Goal: Obtain resource: Download file/media

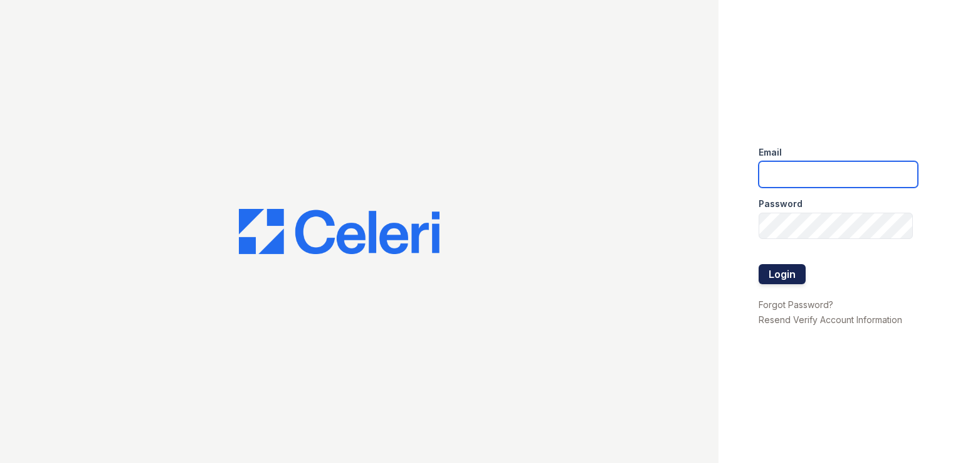
type input "[PERSON_NAME][EMAIL_ADDRESS][DOMAIN_NAME]"
click at [783, 270] on button "Login" at bounding box center [782, 274] width 47 height 20
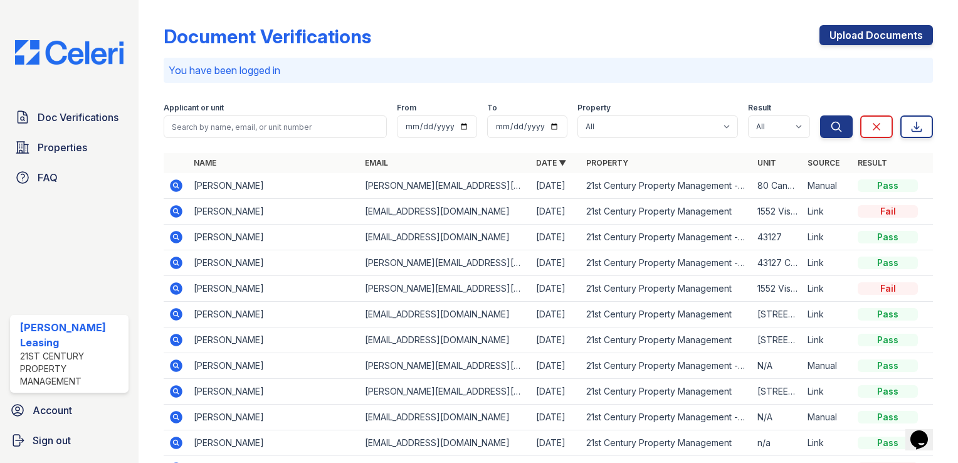
click at [809, 289] on td "Link" at bounding box center [828, 289] width 50 height 26
click at [885, 285] on div "Fail" at bounding box center [888, 288] width 60 height 13
click at [878, 287] on div "Fail" at bounding box center [888, 288] width 60 height 13
click at [176, 285] on icon at bounding box center [176, 288] width 13 height 13
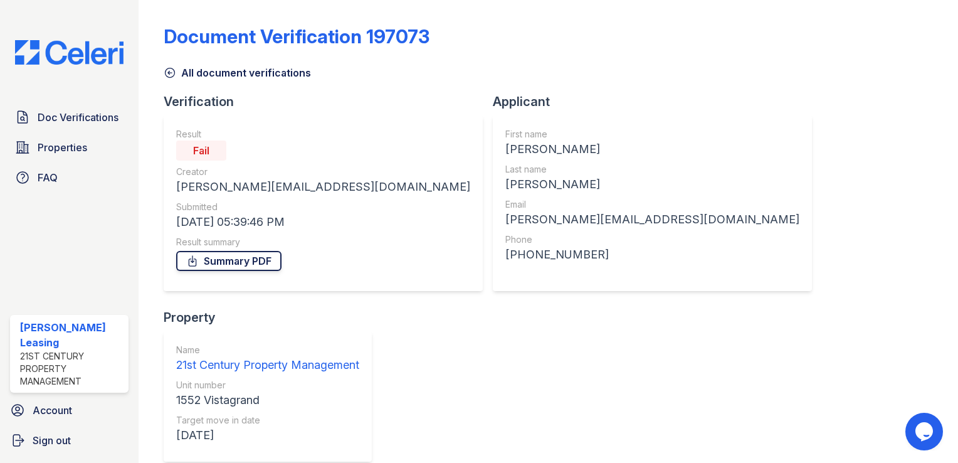
click at [237, 255] on link "Summary PDF" at bounding box center [228, 261] width 105 height 20
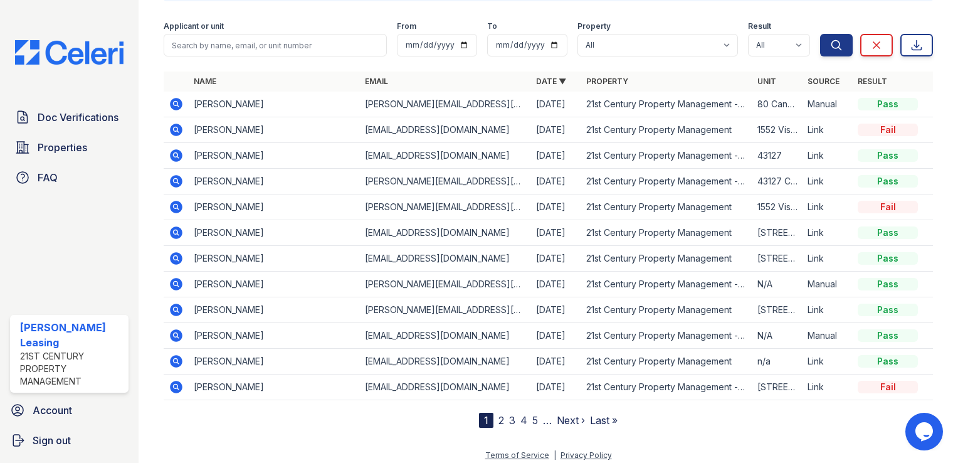
scroll to position [87, 0]
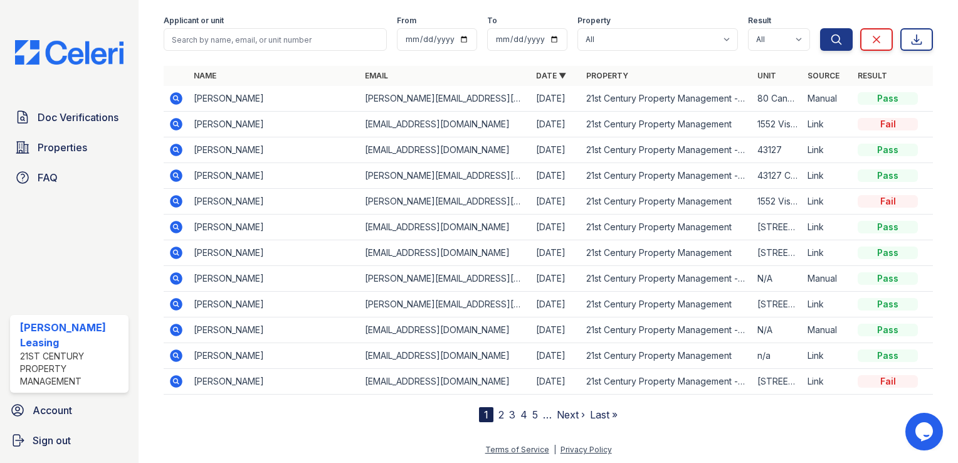
click at [177, 222] on icon at bounding box center [176, 227] width 13 height 13
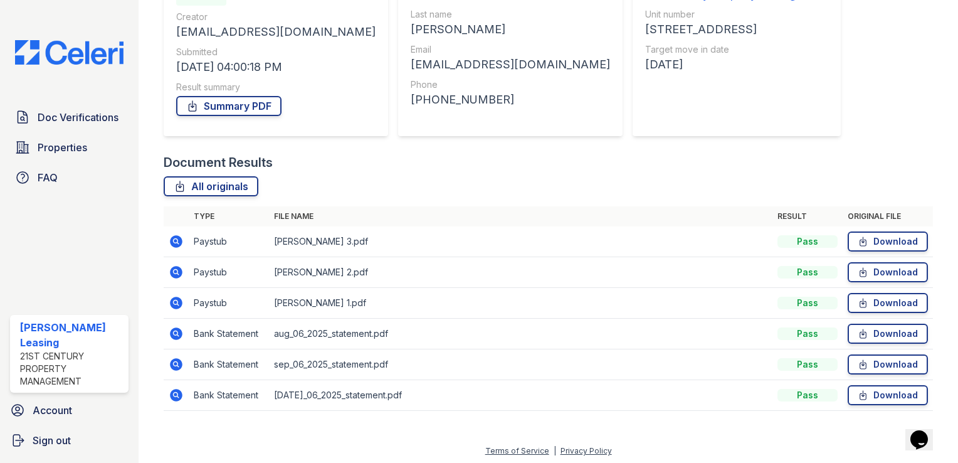
scroll to position [157, 0]
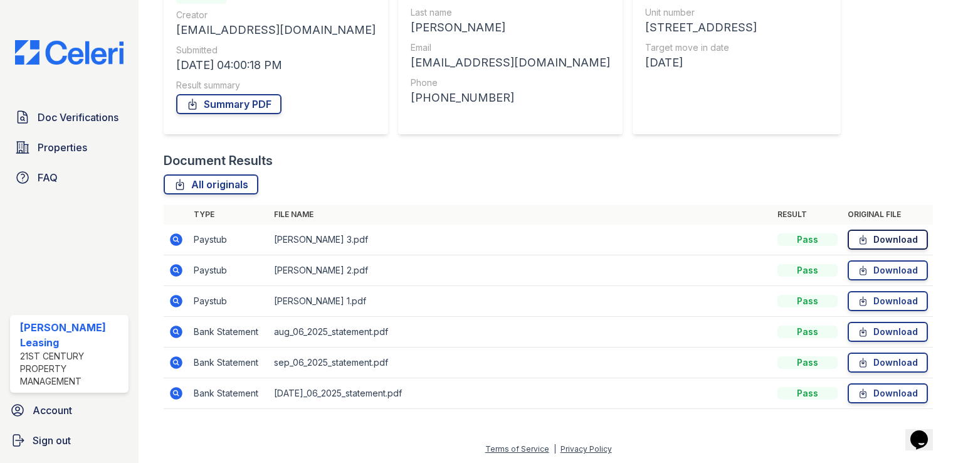
click at [870, 240] on link "Download" at bounding box center [888, 239] width 80 height 20
click at [875, 270] on link "Download" at bounding box center [888, 270] width 80 height 20
click at [877, 302] on link "Download" at bounding box center [888, 301] width 80 height 20
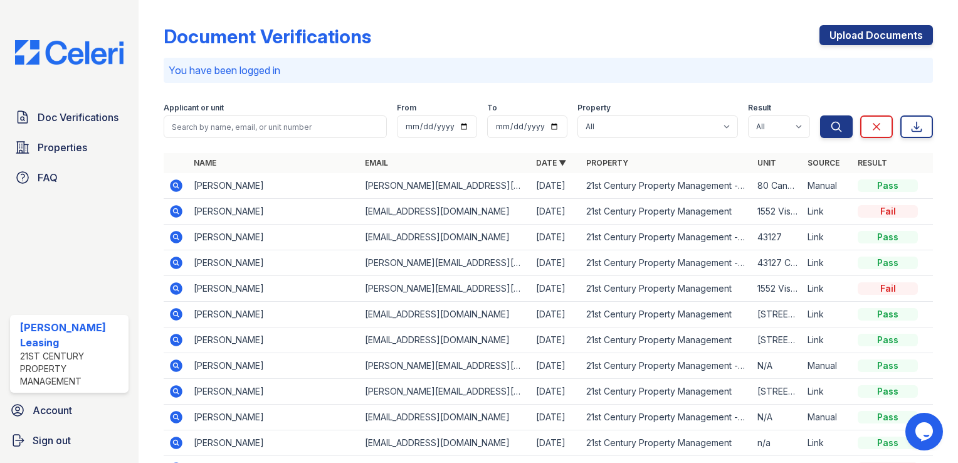
click at [177, 337] on icon at bounding box center [176, 339] width 15 height 15
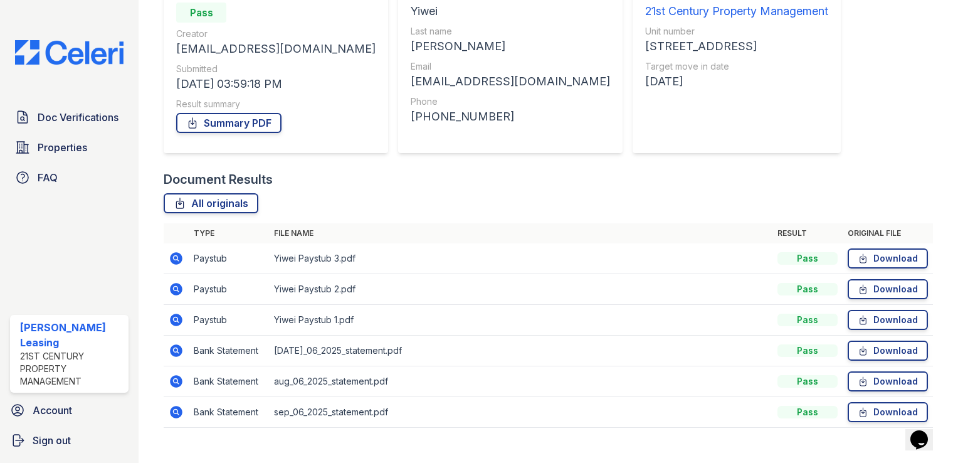
scroll to position [140, 0]
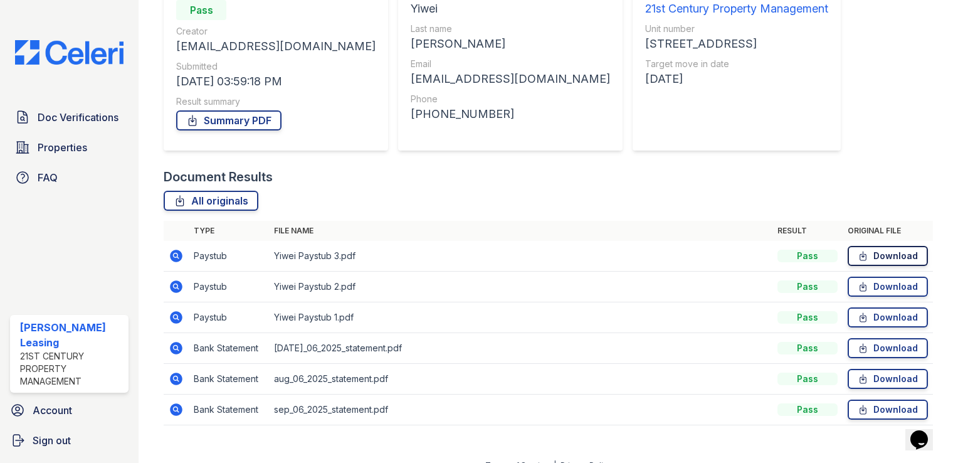
click at [864, 251] on link "Download" at bounding box center [888, 256] width 80 height 20
click at [865, 287] on link "Download" at bounding box center [888, 287] width 80 height 20
click at [868, 317] on link "Download" at bounding box center [888, 317] width 80 height 20
